Goal: Information Seeking & Learning: Find contact information

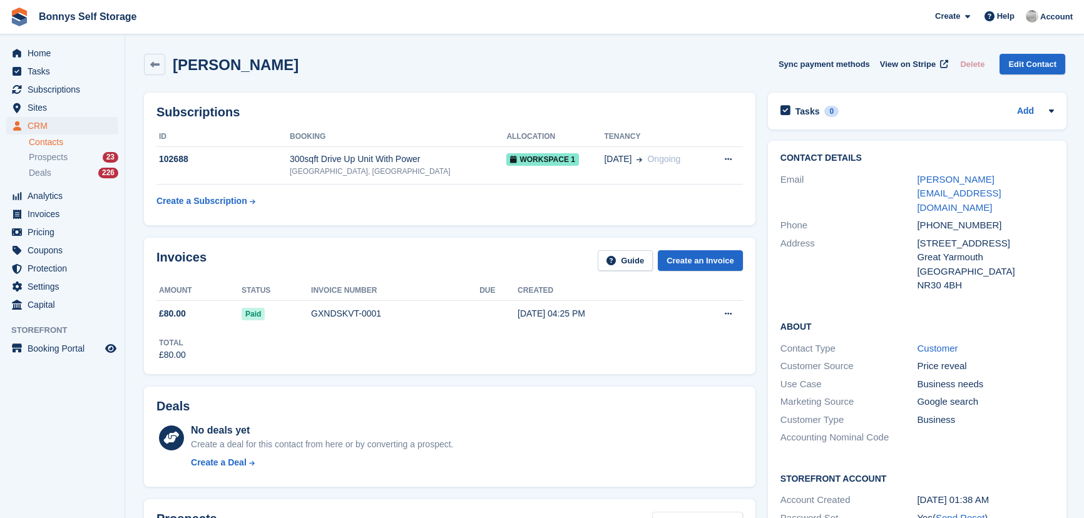
scroll to position [426, 0]
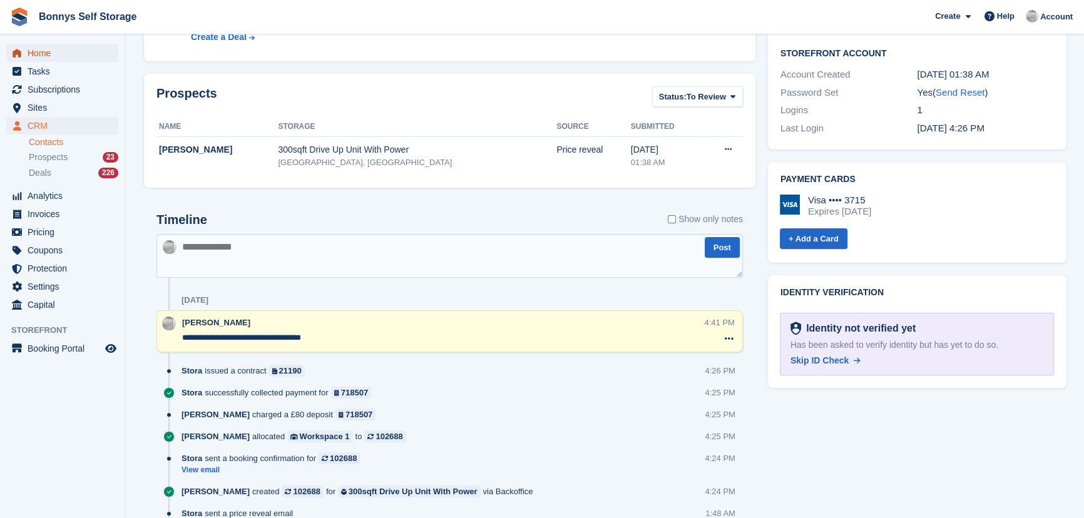
drag, startPoint x: 25, startPoint y: 54, endPoint x: 35, endPoint y: 54, distance: 10.0
click at [25, 54] on link "Home" at bounding box center [62, 53] width 112 height 18
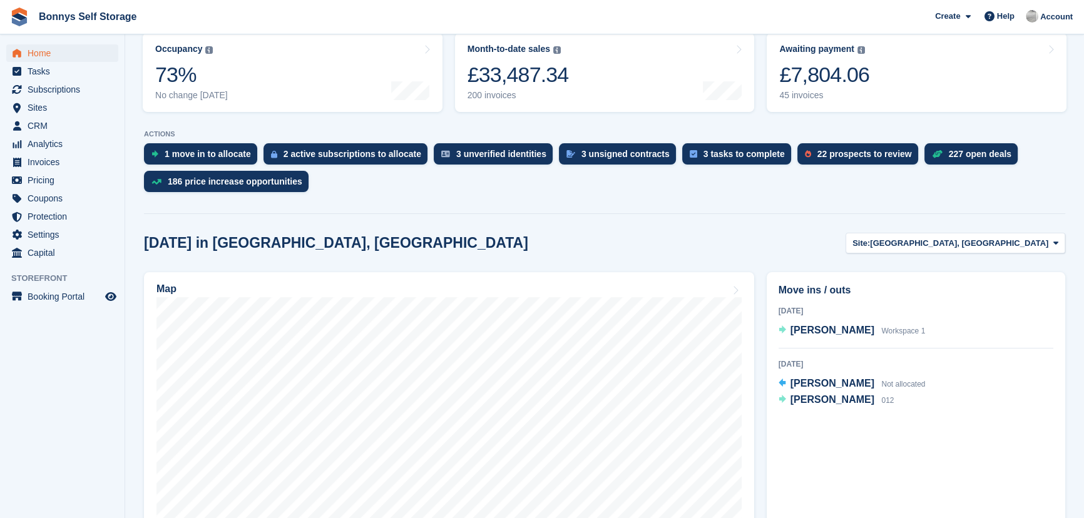
scroll to position [227, 0]
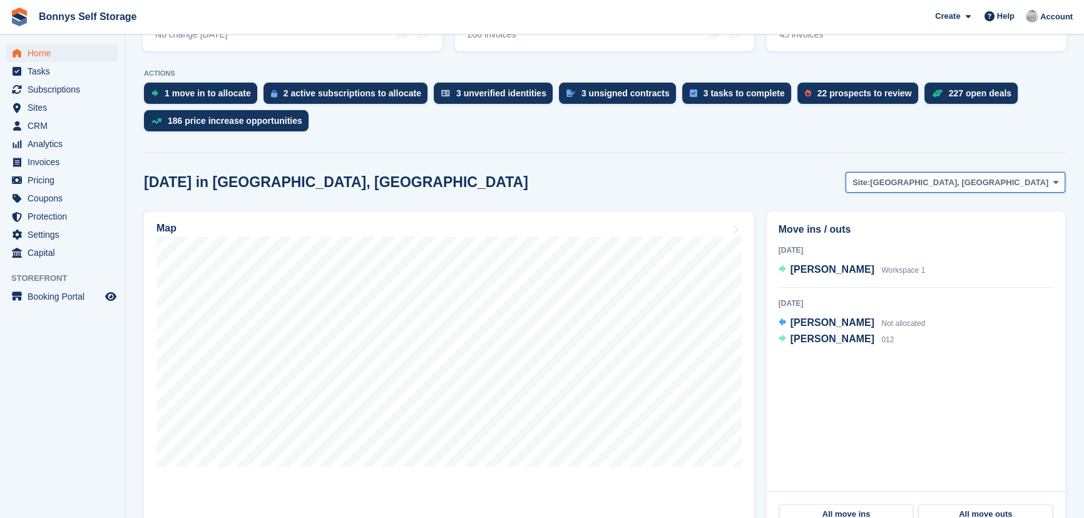
click at [993, 182] on span "[GEOGRAPHIC_DATA], [GEOGRAPHIC_DATA]" at bounding box center [959, 183] width 178 height 13
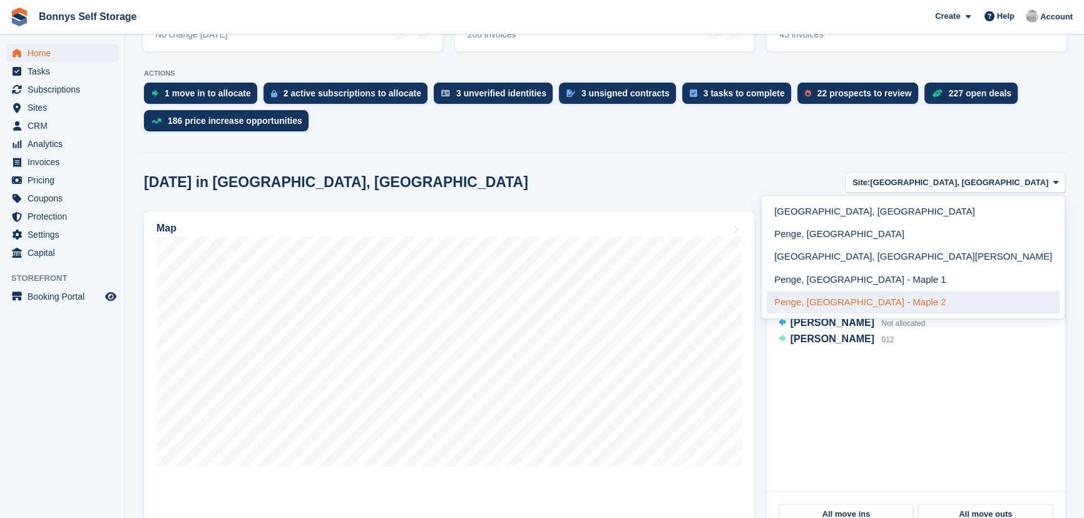
click at [972, 299] on link "Penge, [GEOGRAPHIC_DATA] - Maple 2" at bounding box center [913, 302] width 293 height 23
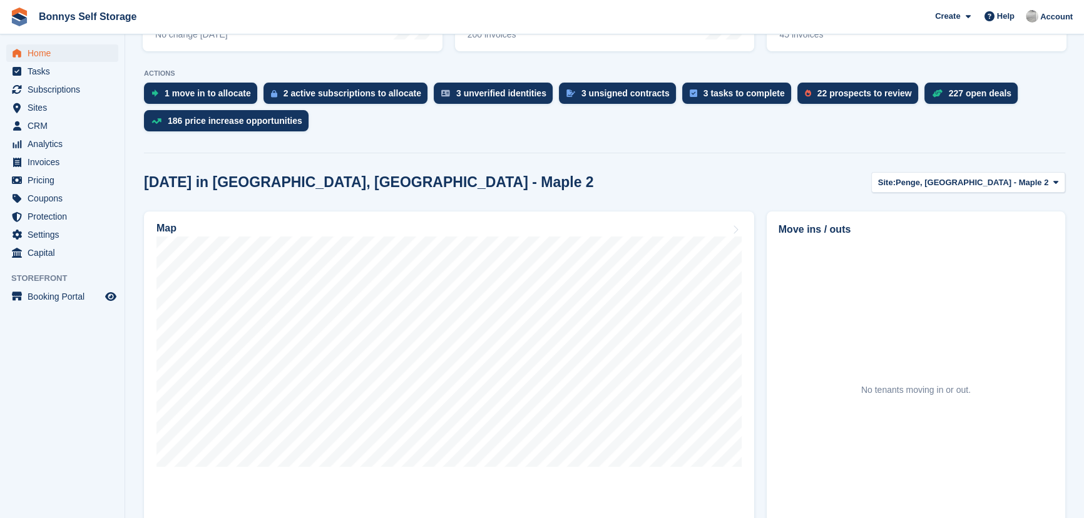
click at [407, 140] on section "NEW Make £4,570.95 of extra revenue with our new price increases tool Rooted in…" at bounding box center [604, 305] width 959 height 1065
click at [53, 86] on span "Subscriptions" at bounding box center [65, 90] width 75 height 18
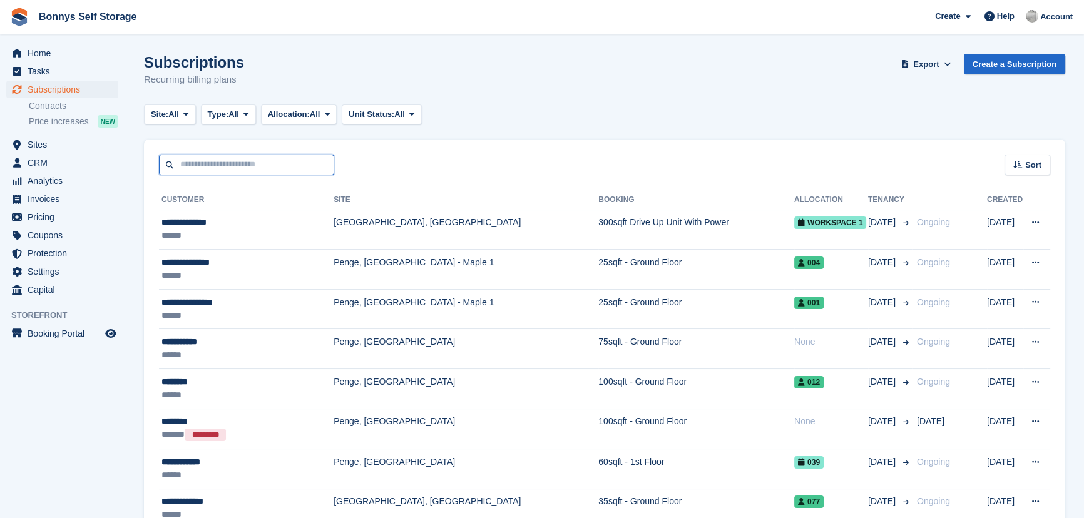
click at [254, 165] on input "text" at bounding box center [246, 165] width 175 height 21
type input "***"
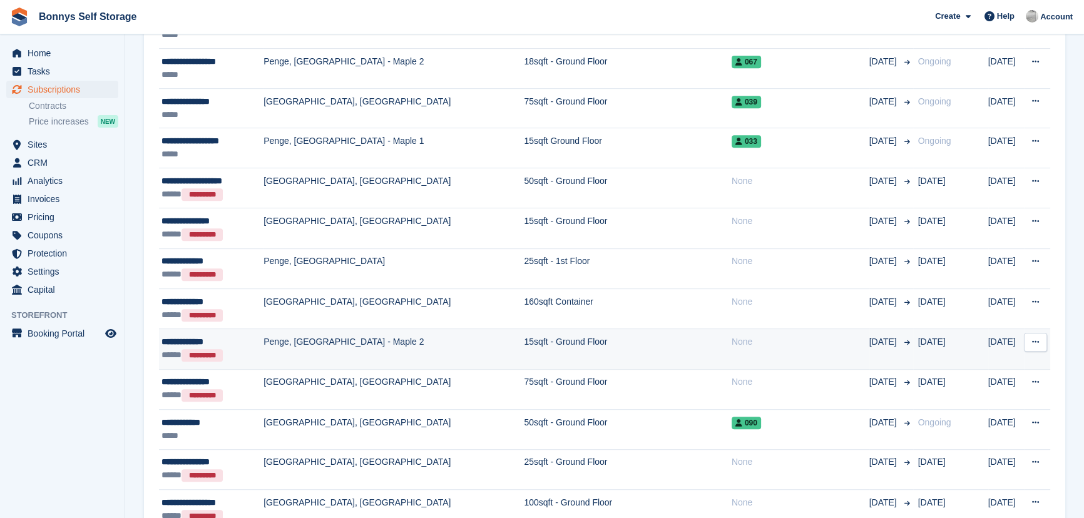
scroll to position [682, 0]
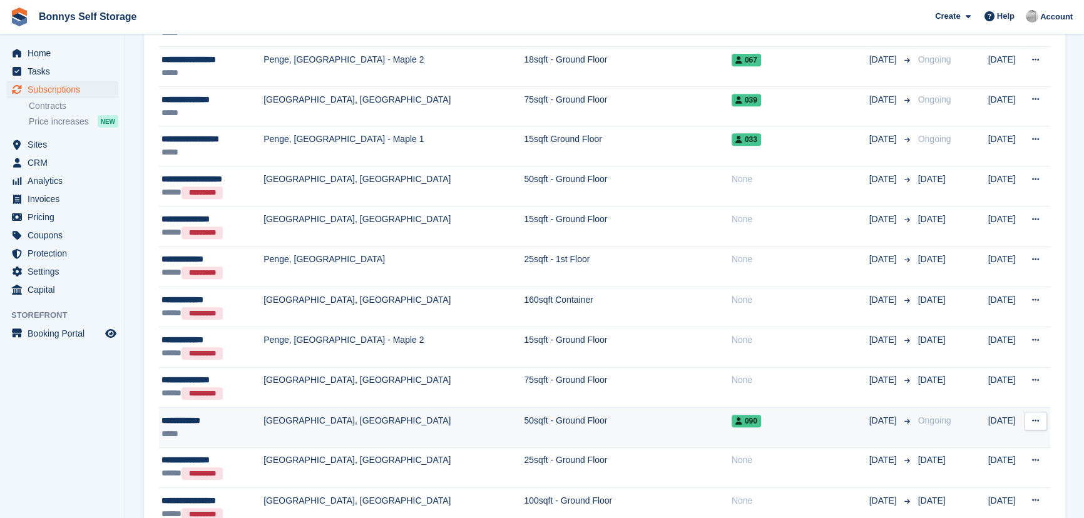
click at [218, 428] on div "*****" at bounding box center [213, 434] width 102 height 13
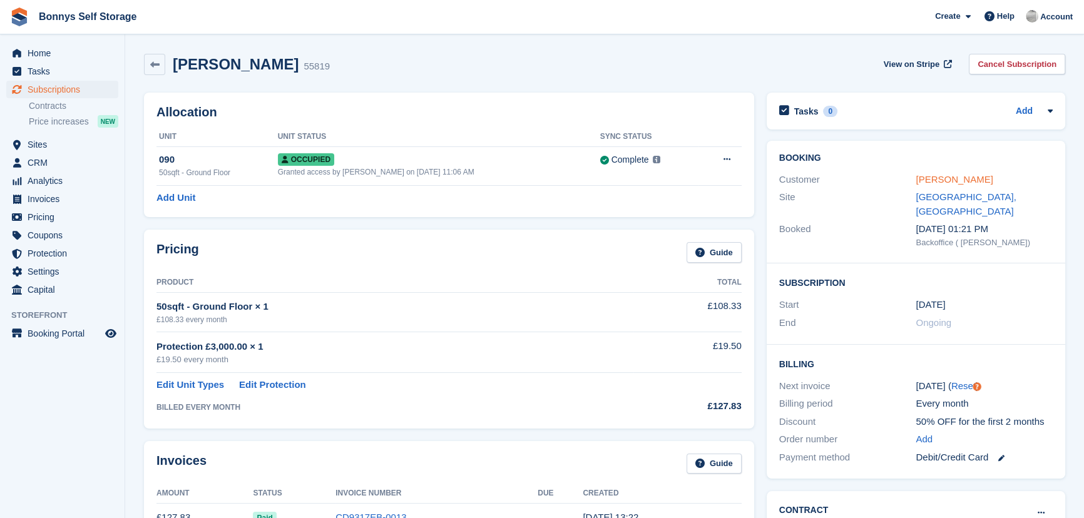
click at [959, 180] on link "[PERSON_NAME]" at bounding box center [954, 179] width 77 height 11
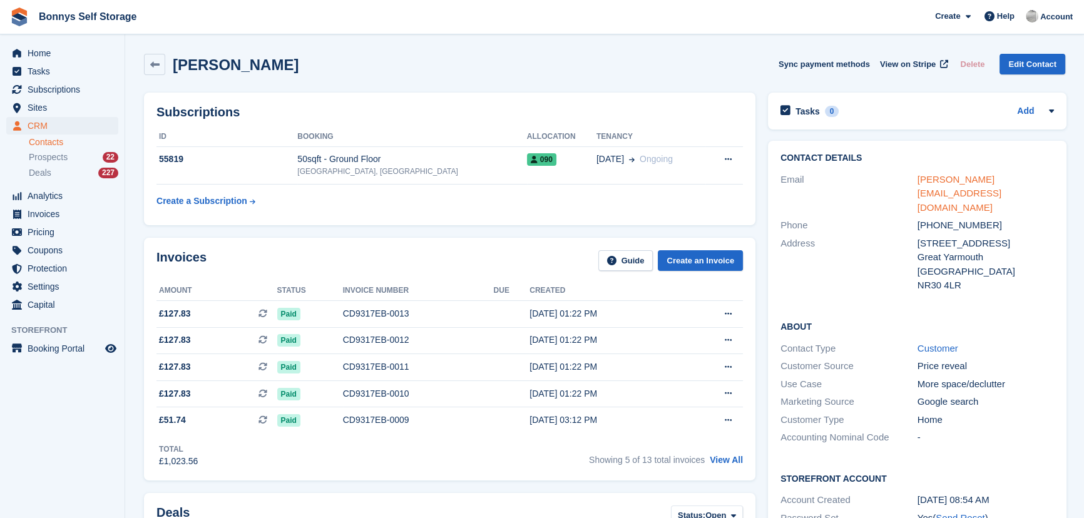
click at [985, 175] on link "[PERSON_NAME][EMAIL_ADDRESS][DOMAIN_NAME]" at bounding box center [960, 193] width 84 height 39
click at [975, 175] on link "[PERSON_NAME][EMAIL_ADDRESS][DOMAIN_NAME]" at bounding box center [960, 193] width 84 height 39
click at [941, 178] on link "[PERSON_NAME][EMAIL_ADDRESS][DOMAIN_NAME]" at bounding box center [960, 193] width 84 height 39
click at [217, 64] on h2 "[PERSON_NAME]" at bounding box center [236, 64] width 126 height 17
click at [193, 66] on h2 "[PERSON_NAME]" at bounding box center [236, 64] width 126 height 17
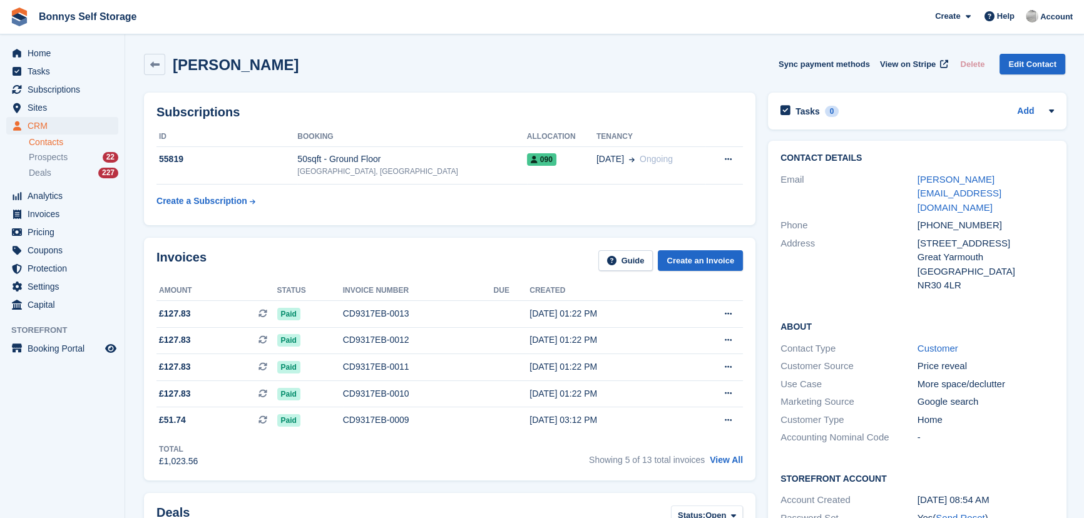
click at [232, 69] on h2 "[PERSON_NAME]" at bounding box center [236, 64] width 126 height 17
